Goal: Download file/media

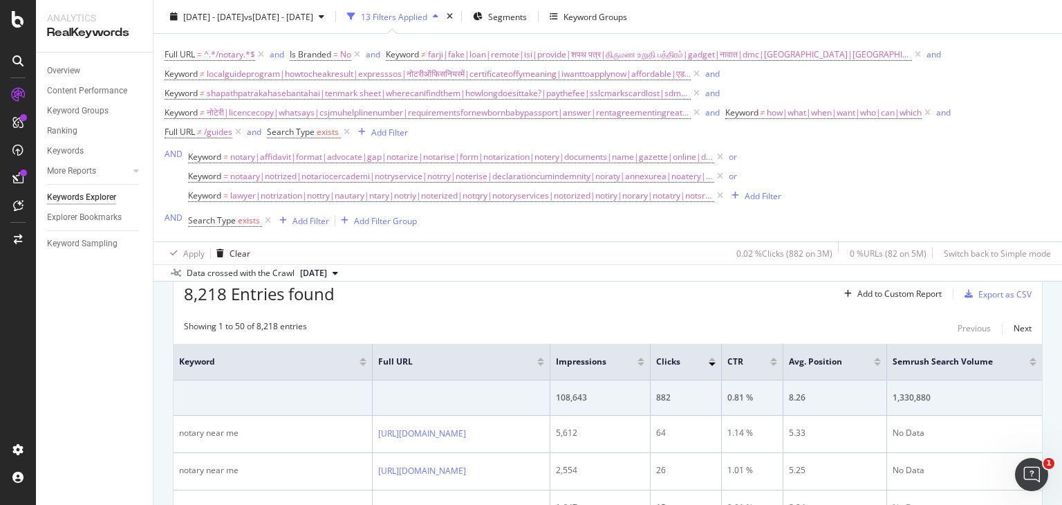
scroll to position [431, 0]
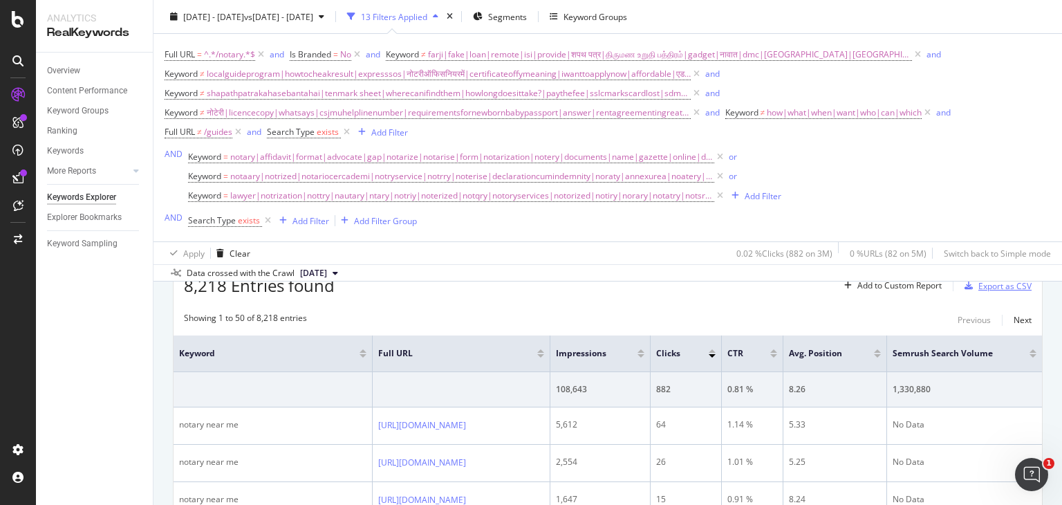
click at [986, 286] on div "Export as CSV" at bounding box center [1004, 286] width 53 height 12
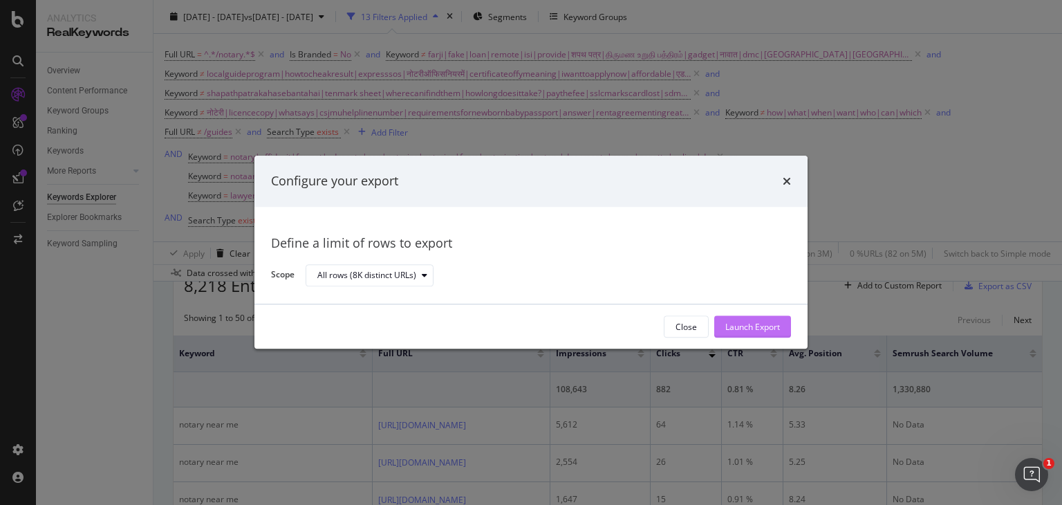
click at [755, 327] on div "Launch Export" at bounding box center [752, 327] width 55 height 12
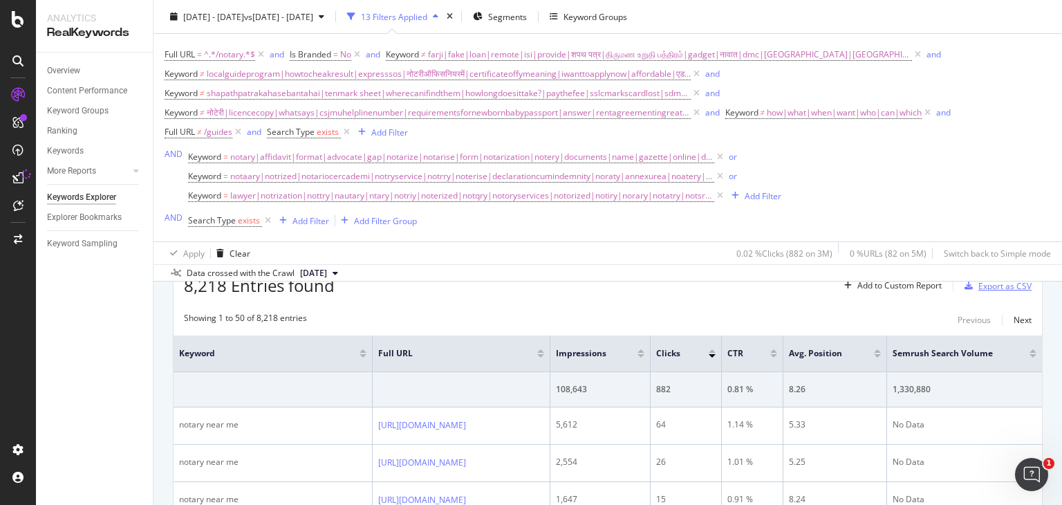
click at [991, 284] on div "Export as CSV" at bounding box center [1004, 286] width 53 height 12
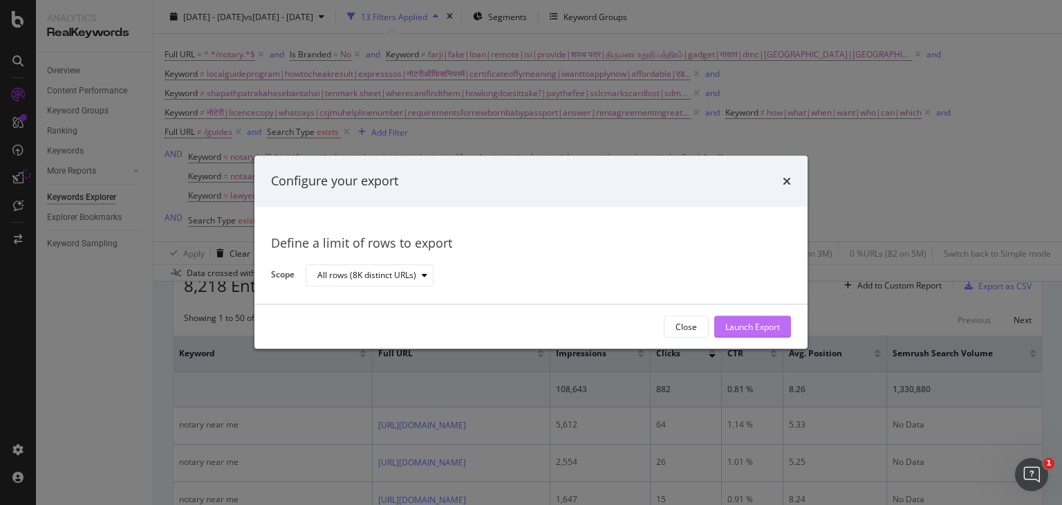
click at [765, 322] on div "Launch Export" at bounding box center [752, 327] width 55 height 12
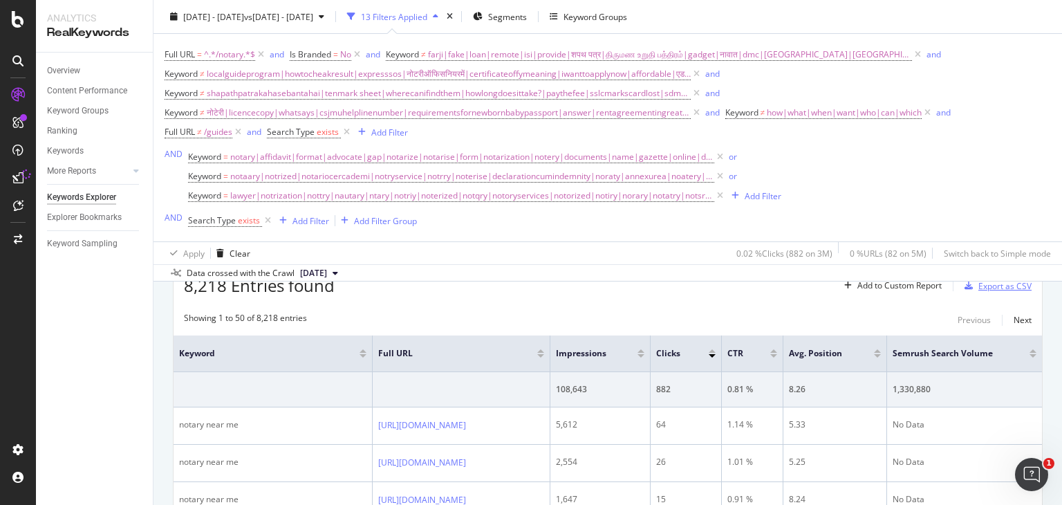
click at [988, 284] on div "Export as CSV" at bounding box center [1004, 286] width 53 height 12
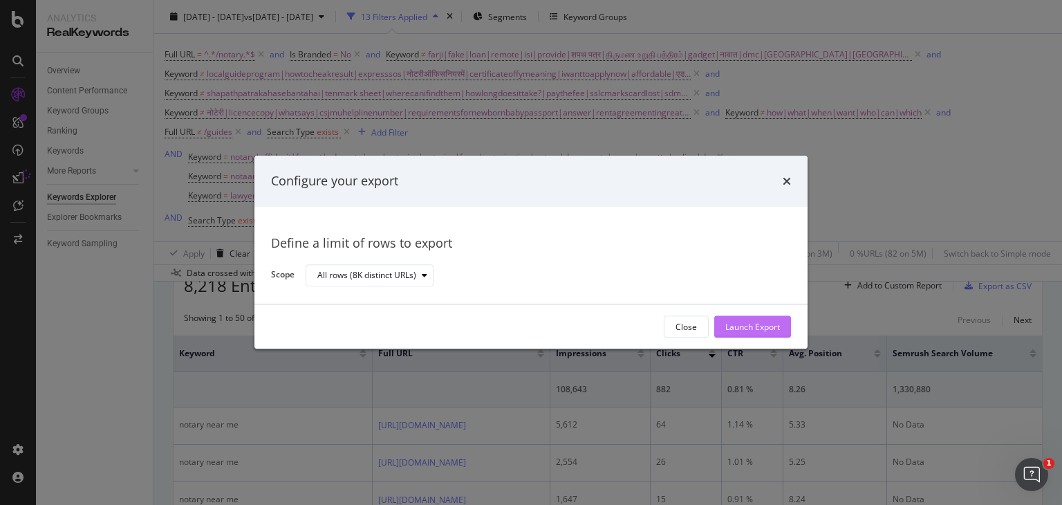
click at [763, 335] on div "Launch Export" at bounding box center [752, 327] width 55 height 21
